Goal: Transaction & Acquisition: Purchase product/service

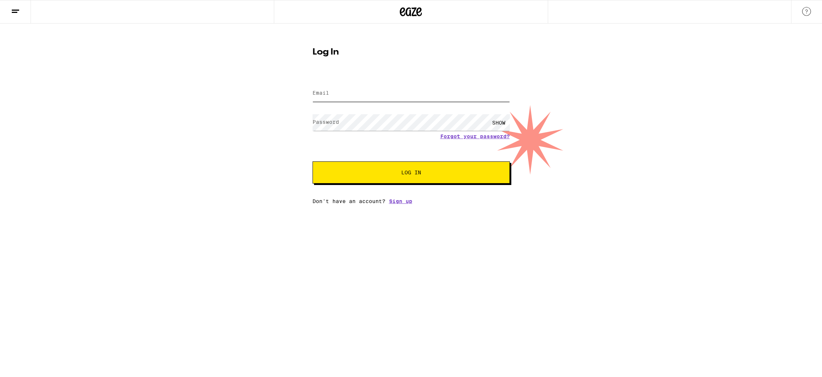
type input "[EMAIL_ADDRESS][DOMAIN_NAME]"
click at [445, 169] on button "Log In" at bounding box center [411, 172] width 197 height 22
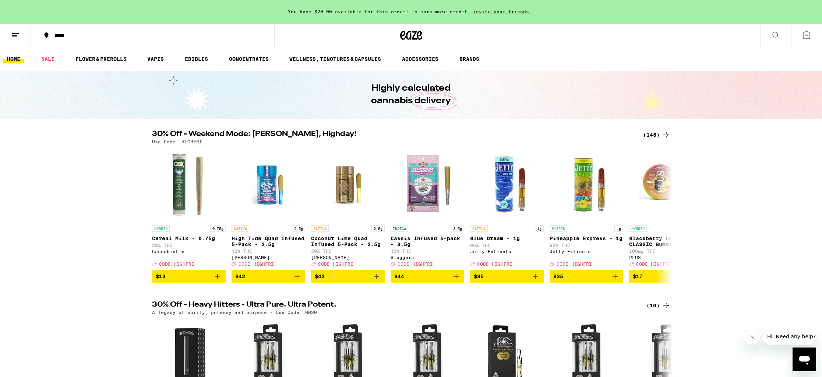
click at [655, 136] on div "(145)" at bounding box center [656, 134] width 27 height 9
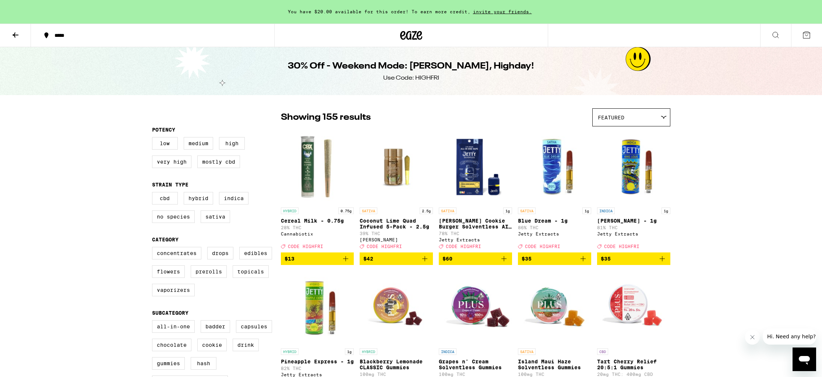
click at [15, 35] on icon at bounding box center [16, 34] width 6 height 5
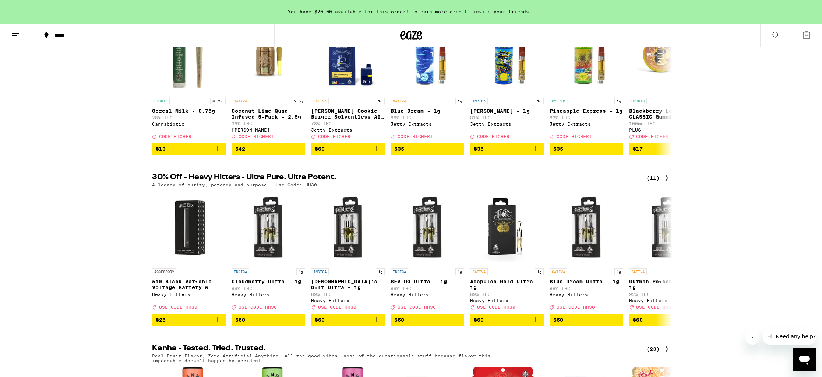
click at [667, 180] on icon at bounding box center [666, 177] width 6 height 5
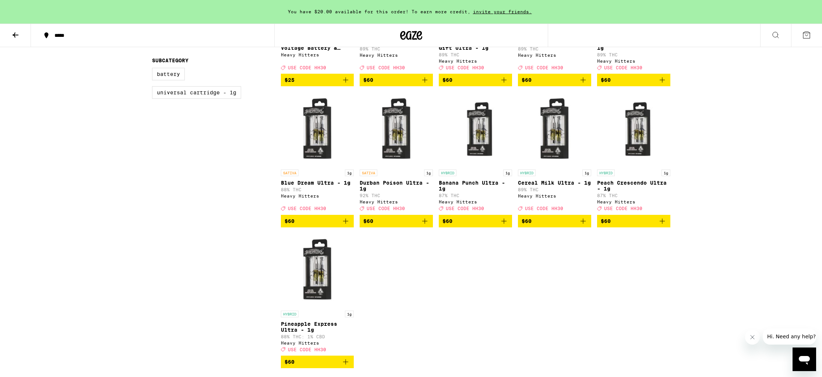
scroll to position [180, 0]
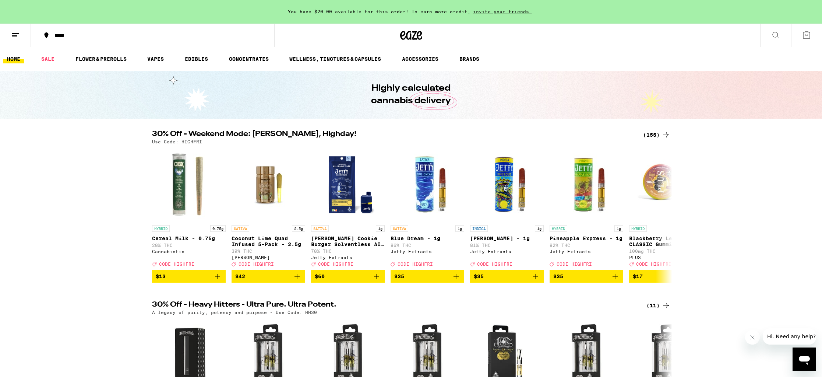
click at [657, 133] on div "(155)" at bounding box center [656, 134] width 27 height 9
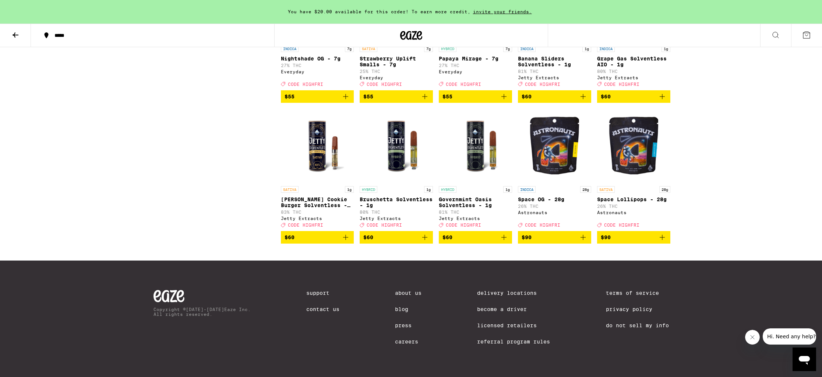
scroll to position [4382, 0]
